Goal: Transaction & Acquisition: Download file/media

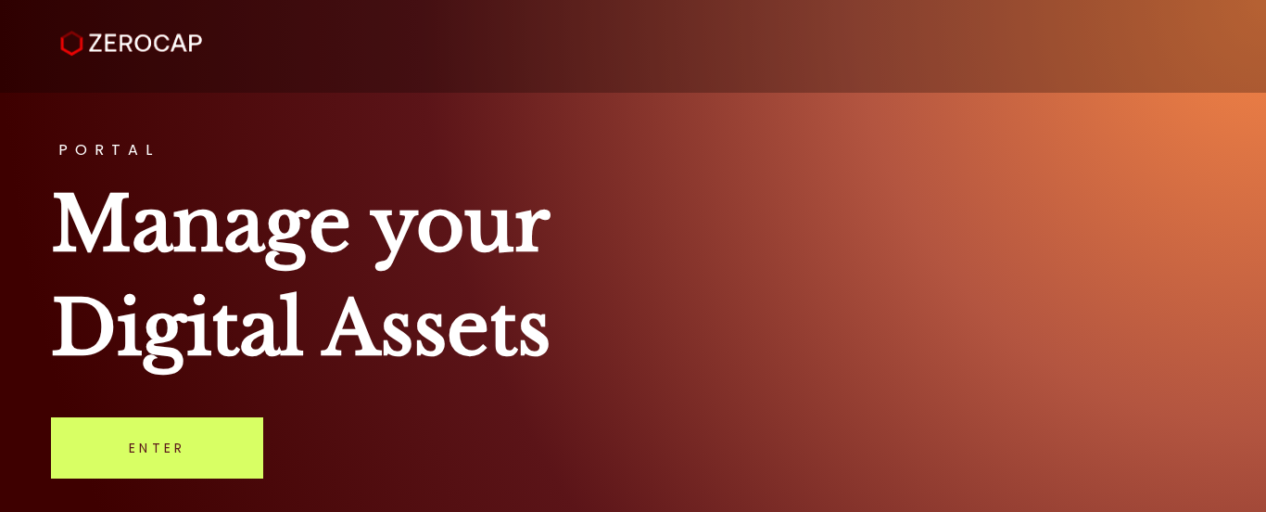
click at [164, 445] on link "Enter" at bounding box center [157, 447] width 212 height 61
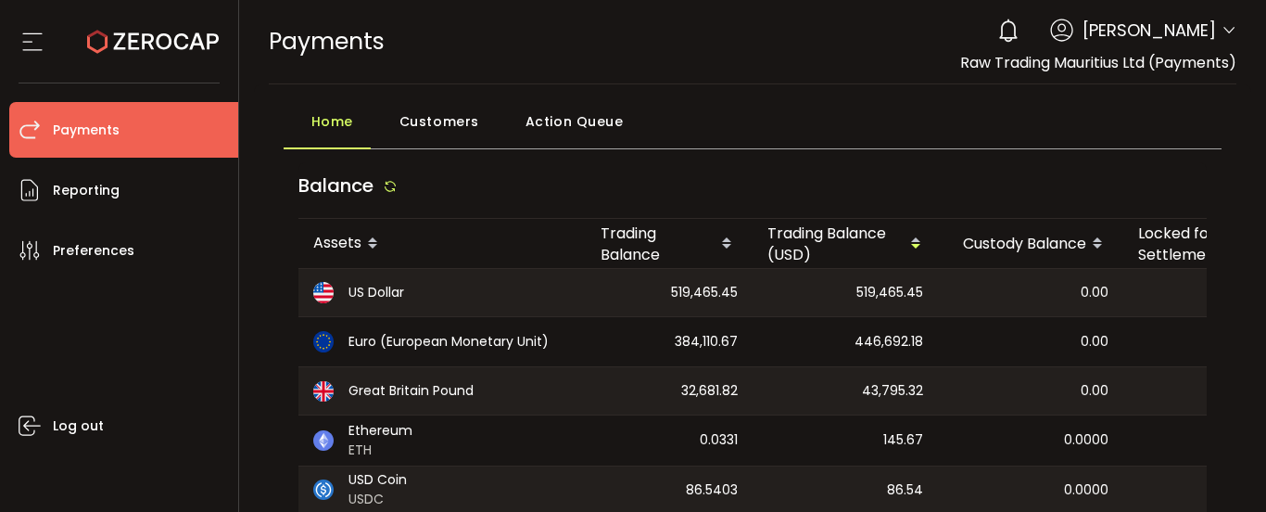
click at [1215, 28] on div "0 [PERSON_NAME] Account Capital Point Trading Ltd. (Payments) (de1af4) Capital …" at bounding box center [1112, 30] width 248 height 41
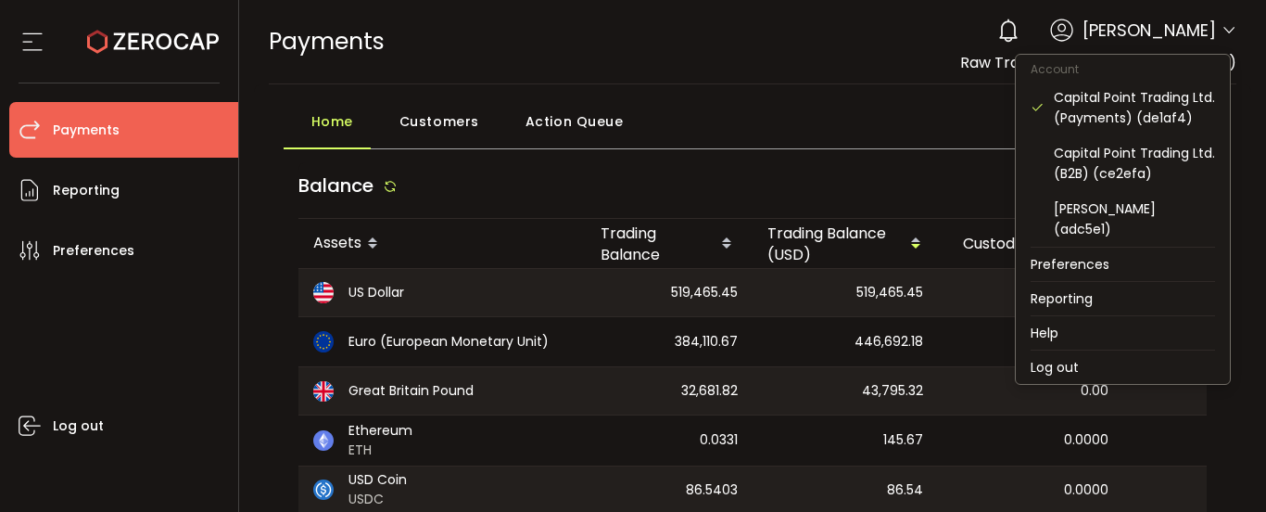
click at [1222, 29] on icon at bounding box center [1229, 30] width 15 height 15
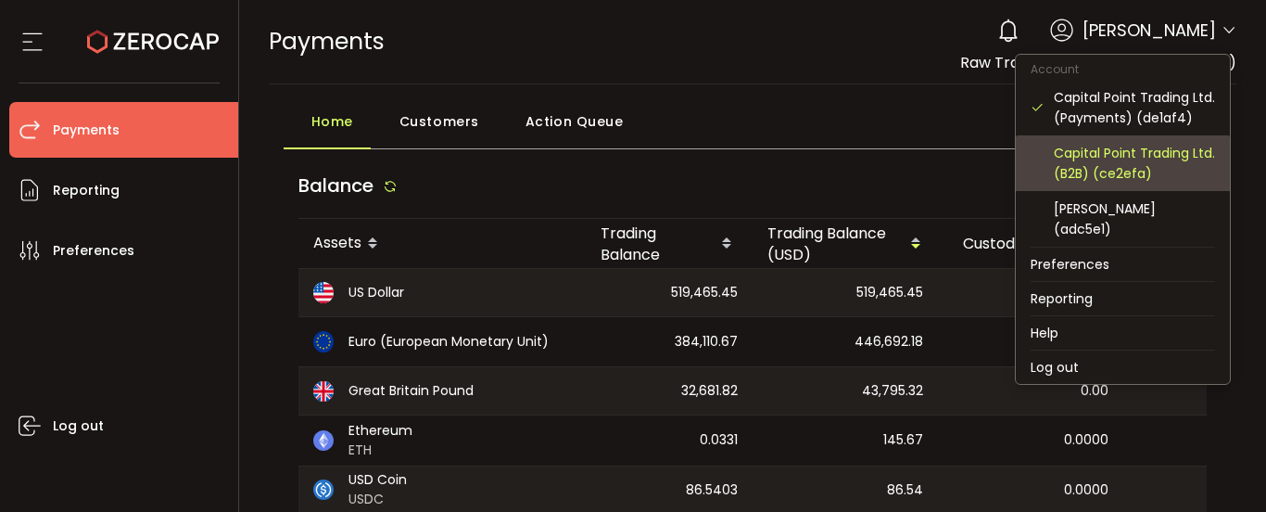
click at [1167, 167] on div "Capital Point Trading Ltd. (B2B) (ce2efa)" at bounding box center [1134, 163] width 161 height 41
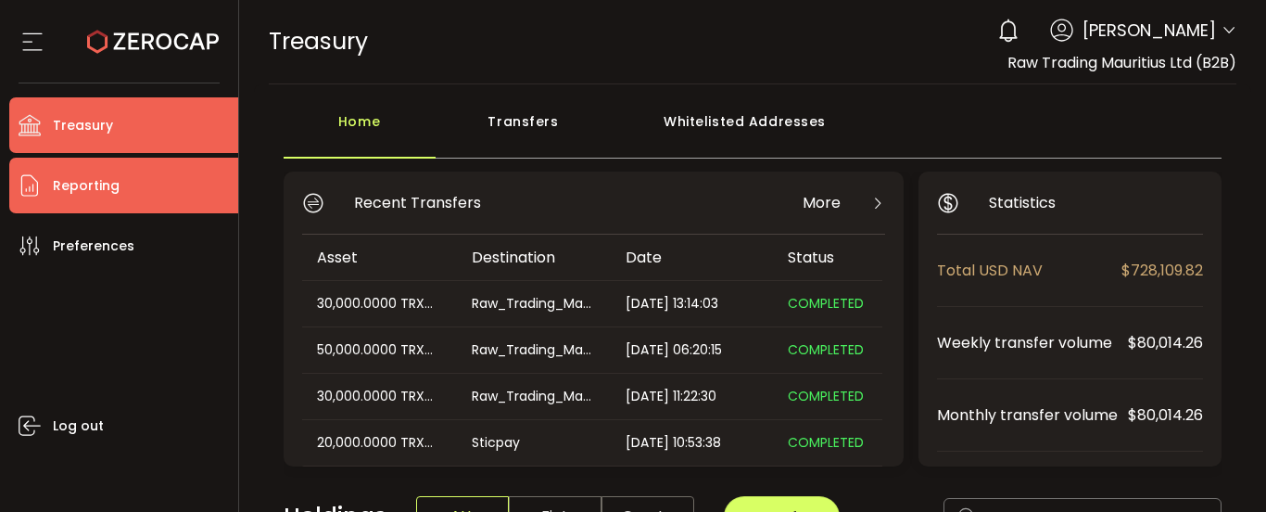
click at [104, 196] on span "Reporting" at bounding box center [86, 185] width 67 height 27
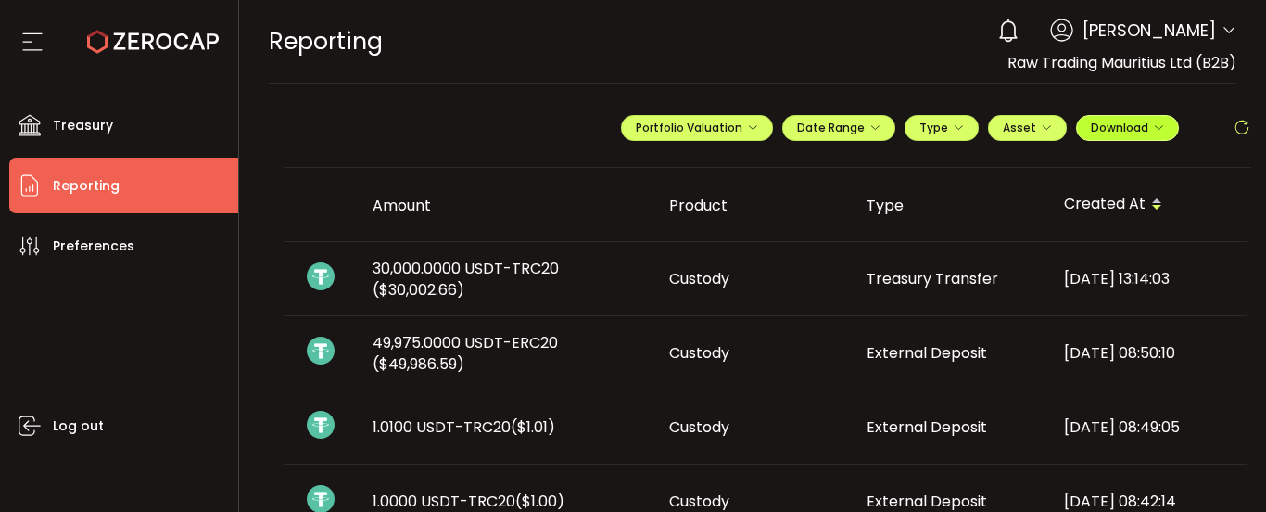
click at [1121, 126] on span "Download" at bounding box center [1127, 128] width 73 height 16
click at [1146, 120] on span "Download" at bounding box center [1127, 128] width 73 height 16
click at [986, 196] on div "Type" at bounding box center [950, 205] width 197 height 21
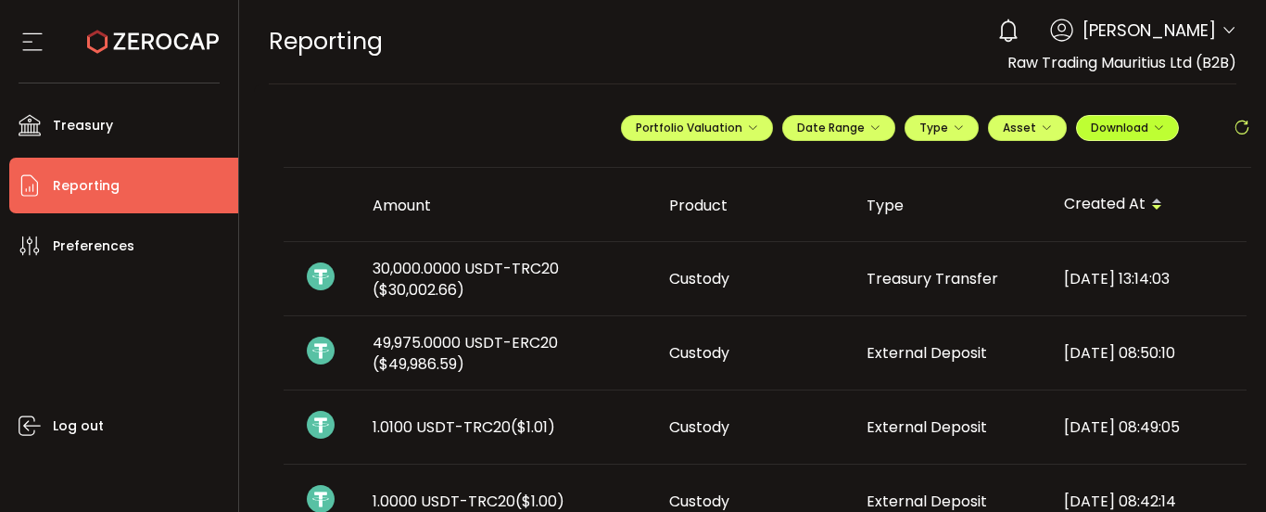
click at [1119, 127] on span "Download" at bounding box center [1127, 128] width 73 height 16
click at [1160, 125] on button "Download" at bounding box center [1127, 128] width 103 height 26
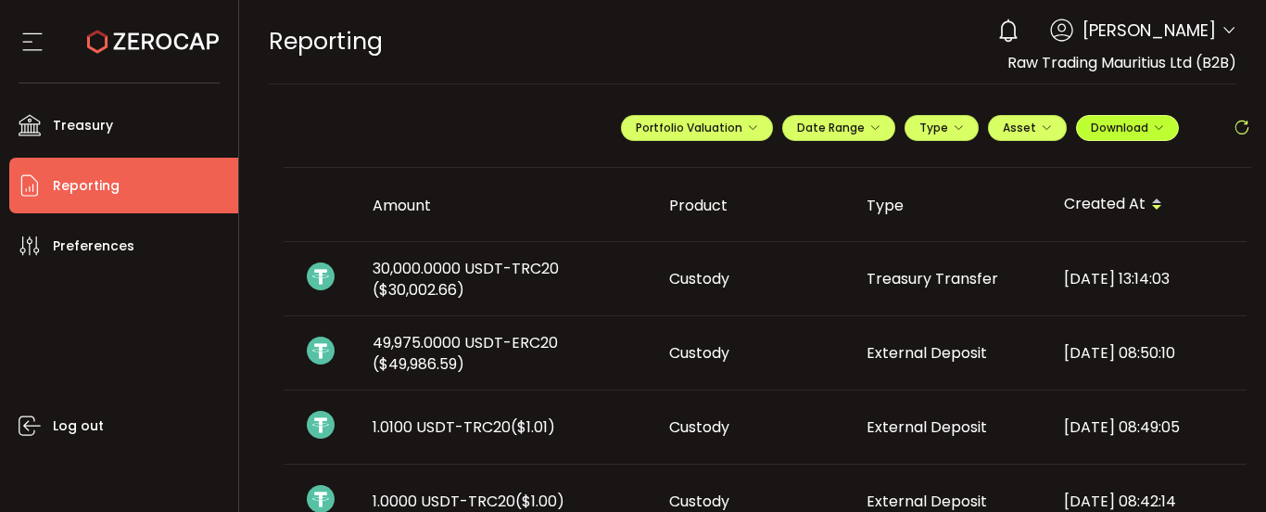
click at [1160, 125] on button "Download" at bounding box center [1127, 128] width 103 height 26
click at [1063, 176] on th "Created At" at bounding box center [1147, 205] width 197 height 74
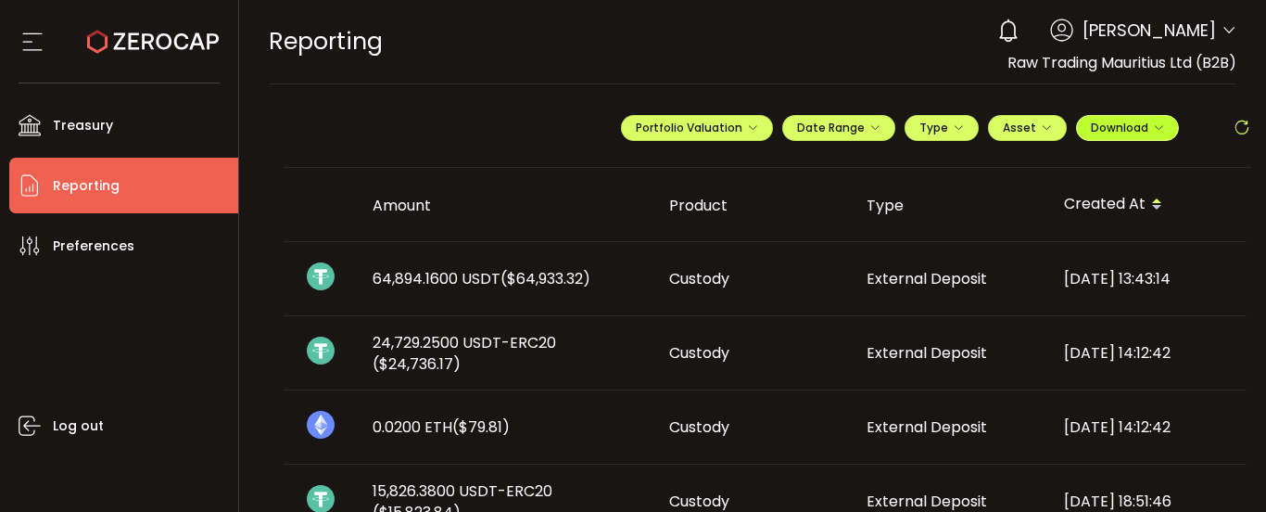
click at [1144, 129] on span "Download" at bounding box center [1127, 128] width 73 height 16
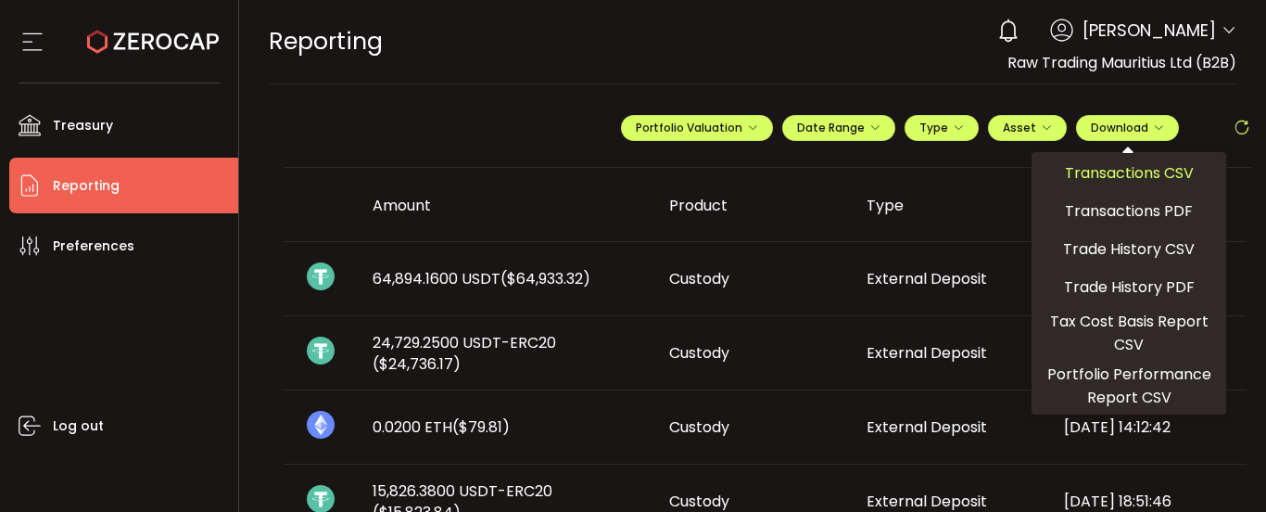
click at [1142, 171] on span "Transactions CSV" at bounding box center [1129, 172] width 129 height 23
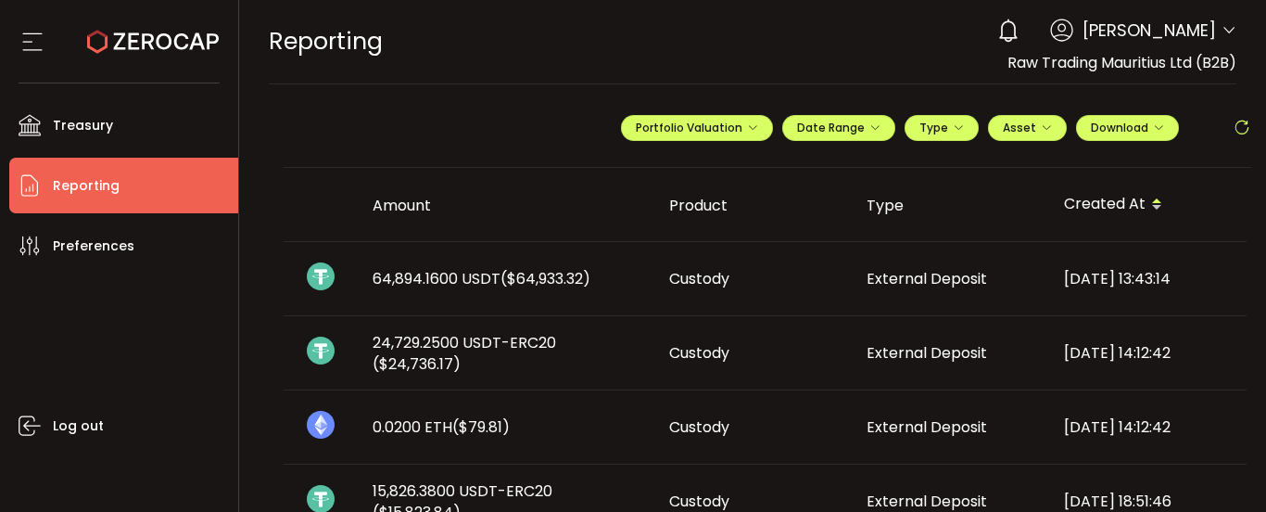
click at [1212, 25] on div "0 [PERSON_NAME] Account Capital Point Trading Ltd. (Payments) (de1af4) Capital …" at bounding box center [1112, 30] width 248 height 41
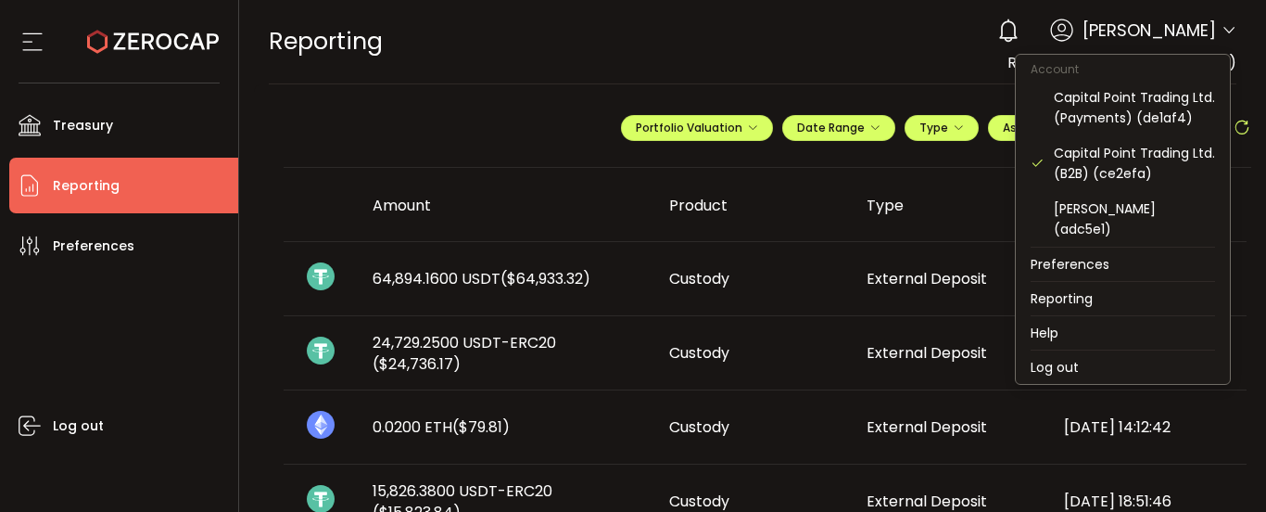
click at [1223, 25] on icon at bounding box center [1229, 30] width 15 height 15
click at [1222, 22] on span at bounding box center [1229, 31] width 15 height 19
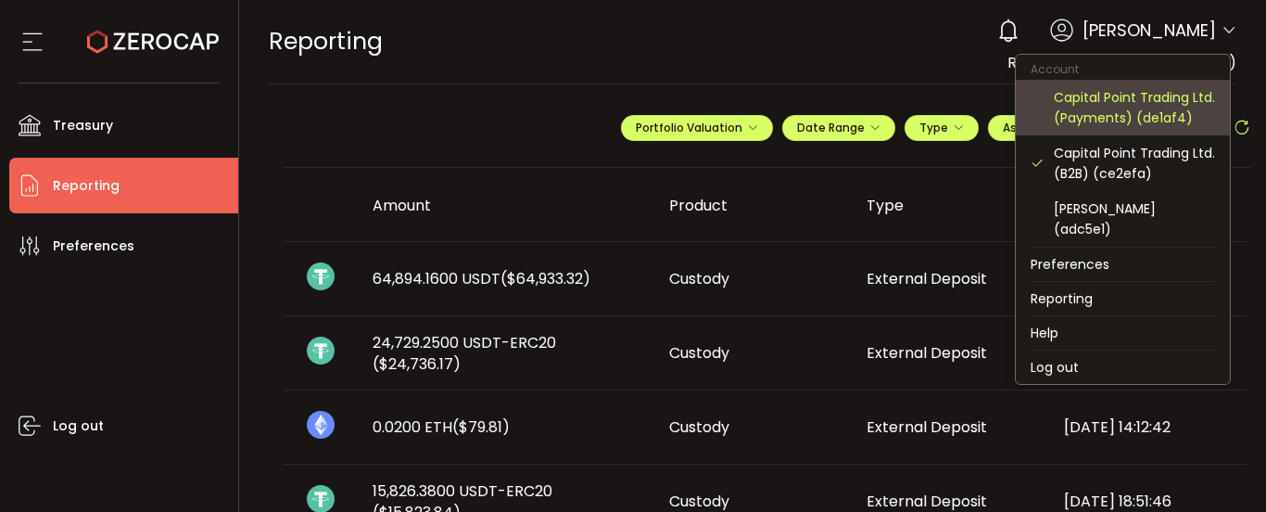
click at [1176, 111] on div "Capital Point Trading Ltd. (Payments) (de1af4)" at bounding box center [1134, 107] width 161 height 41
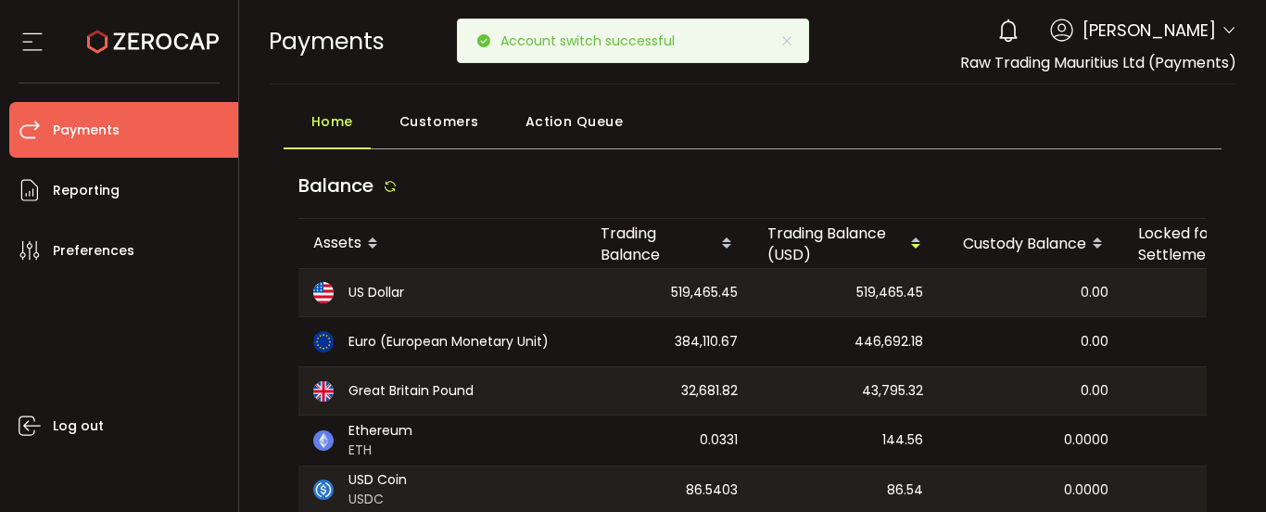
scroll to position [93, 0]
